Goal: Information Seeking & Learning: Learn about a topic

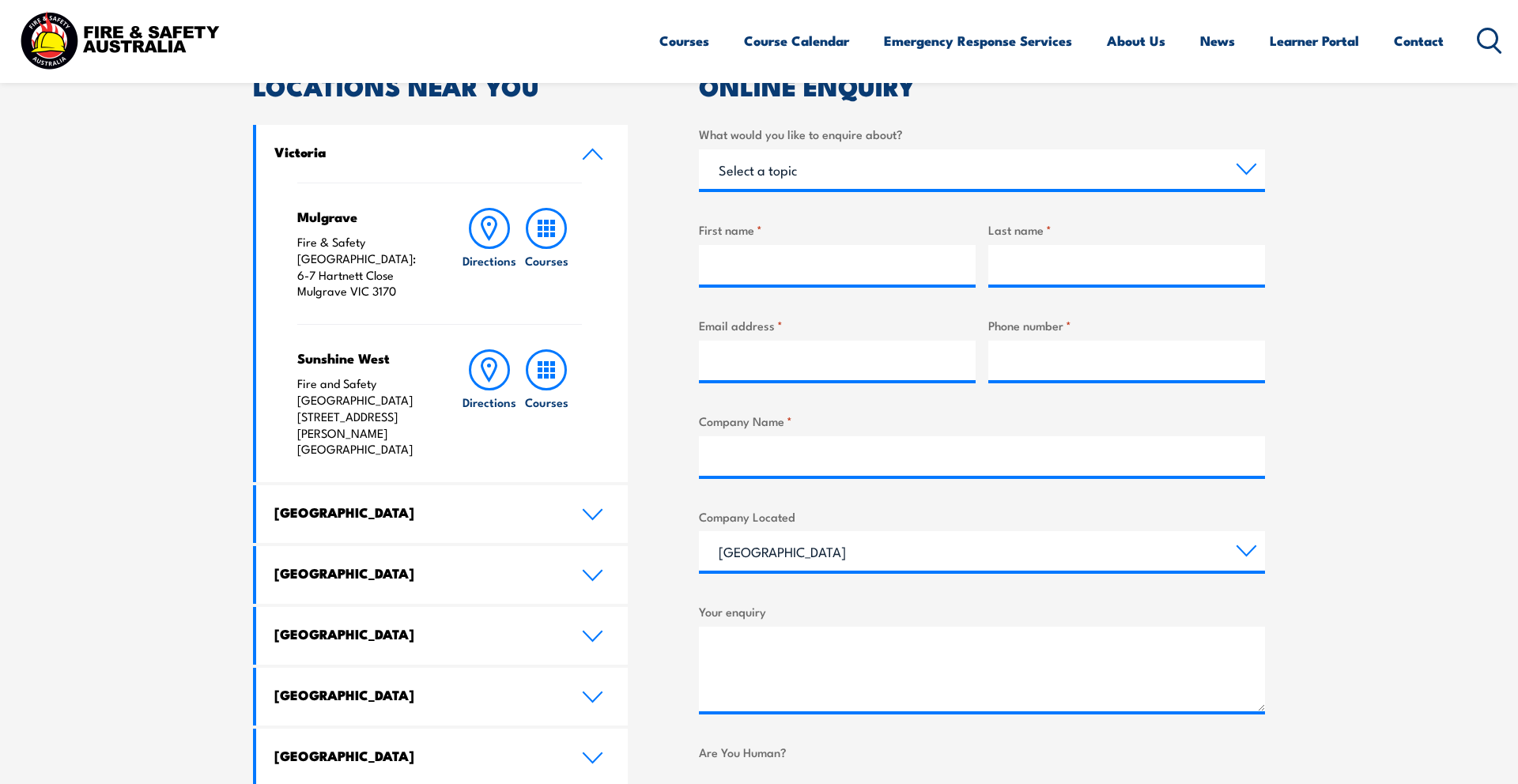
scroll to position [512, 0]
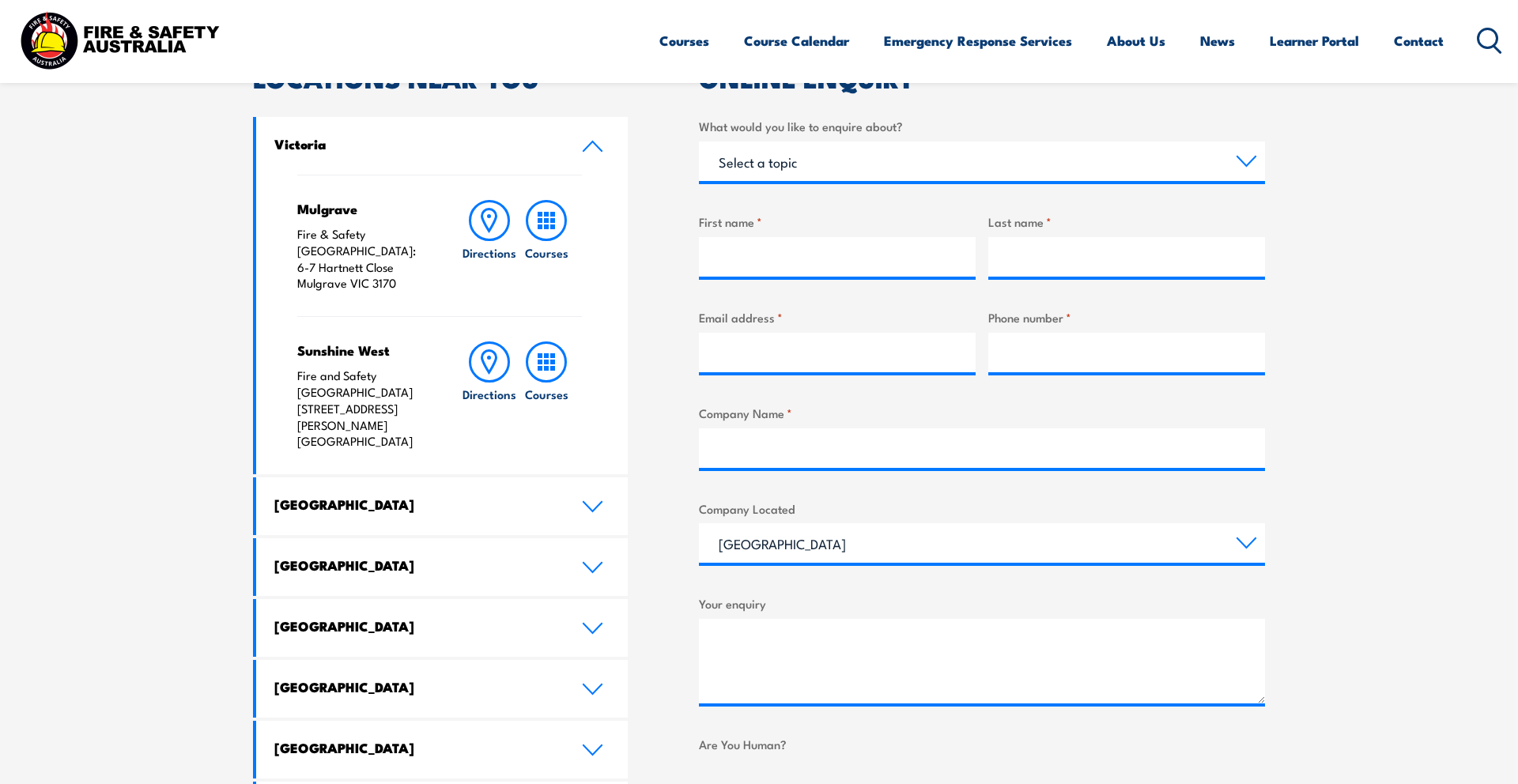
click at [592, 561] on icon at bounding box center [593, 567] width 21 height 12
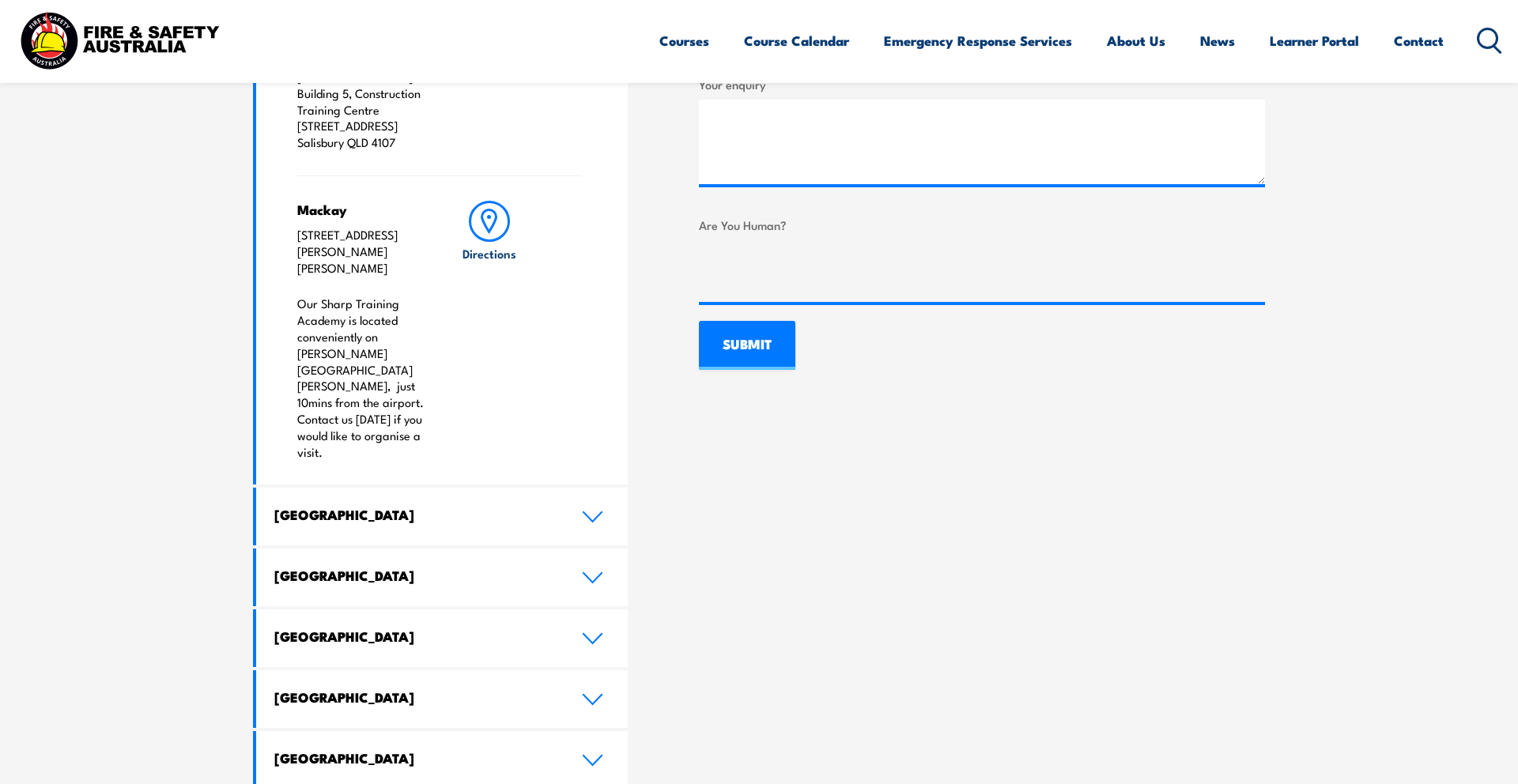
scroll to position [0, 0]
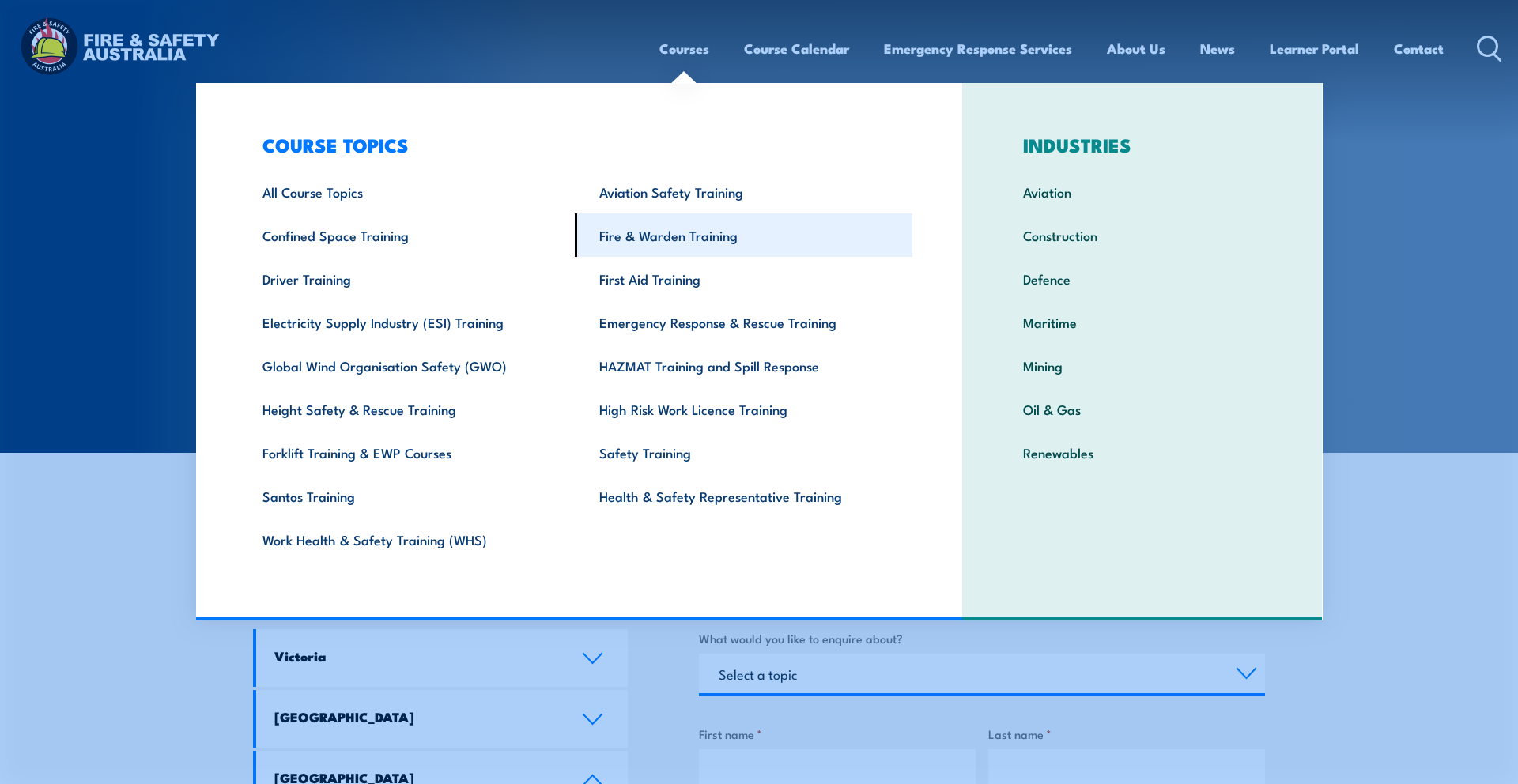
click at [714, 242] on link "Fire & Warden Training" at bounding box center [743, 235] width 338 height 43
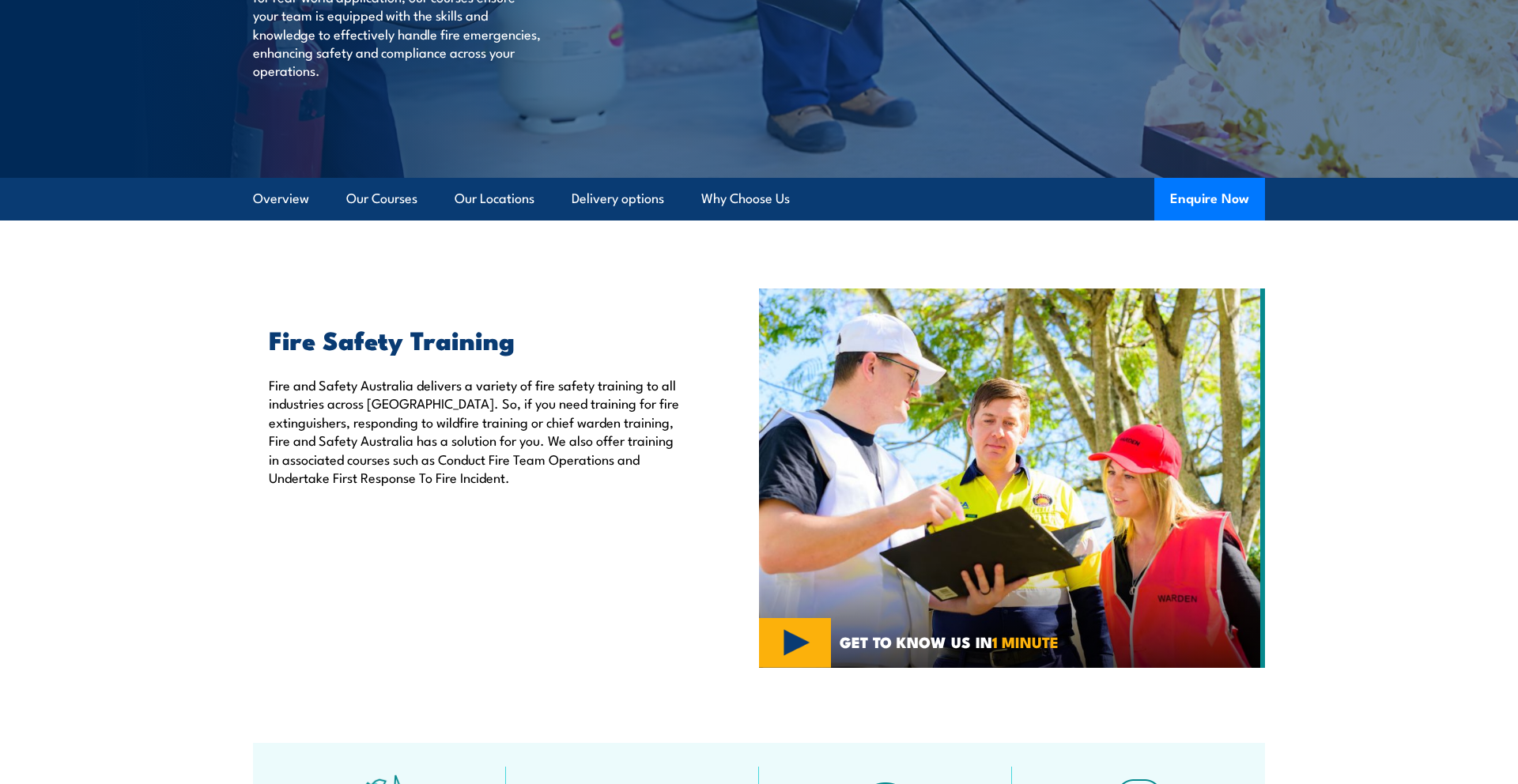
scroll to position [380, 0]
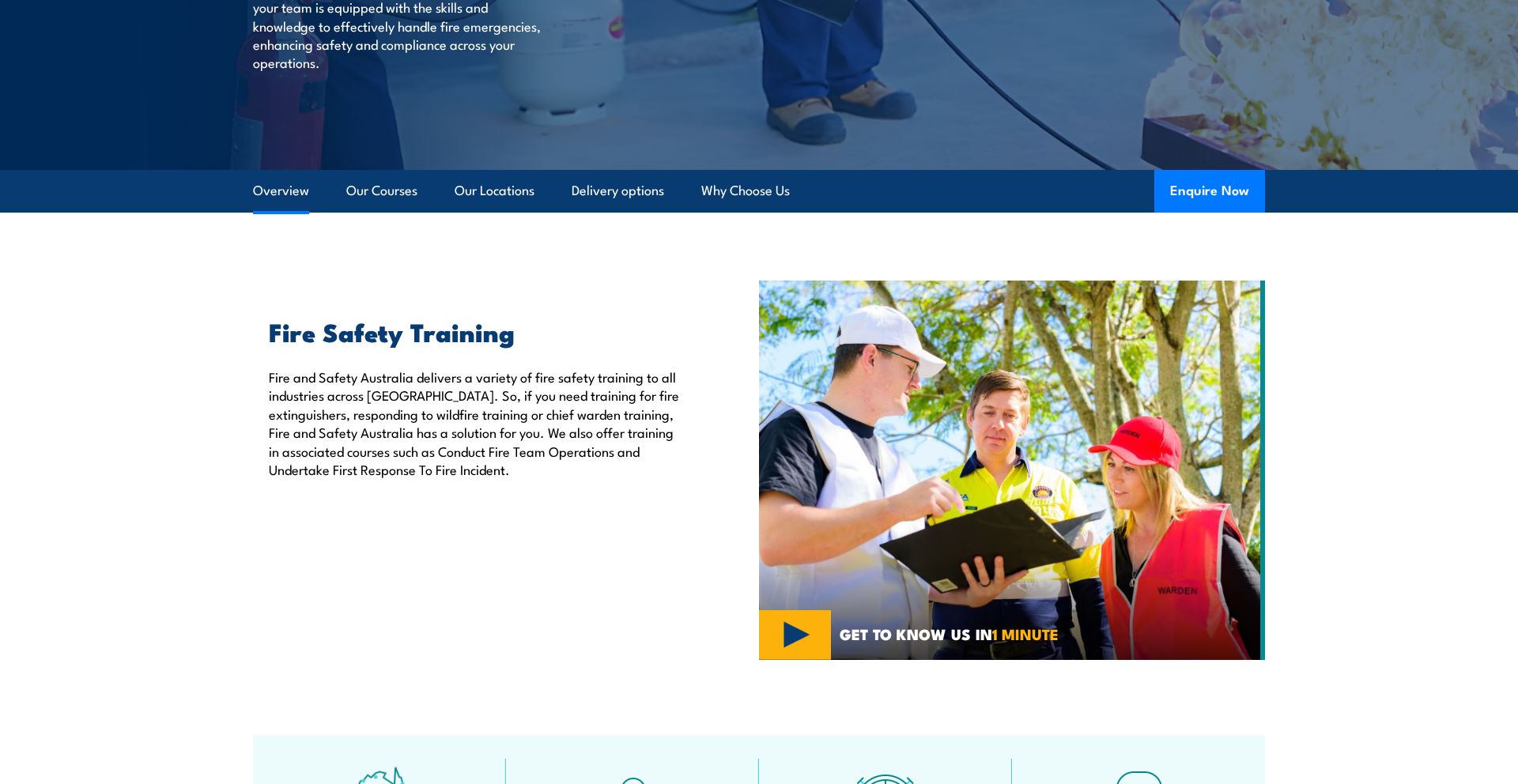
click at [293, 193] on link "Overview" at bounding box center [281, 191] width 57 height 42
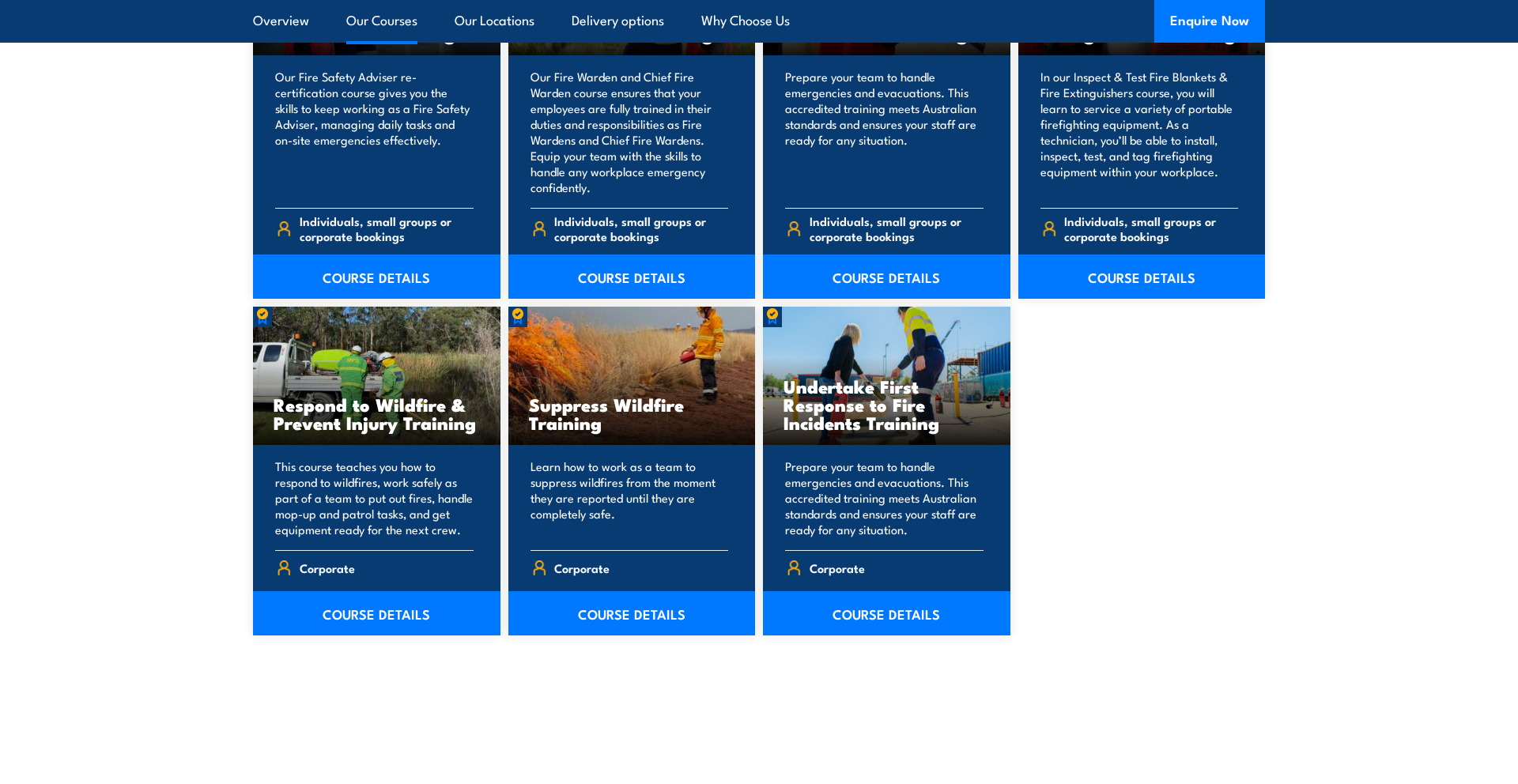
scroll to position [2338, 0]
